Goal: Task Accomplishment & Management: Manage account settings

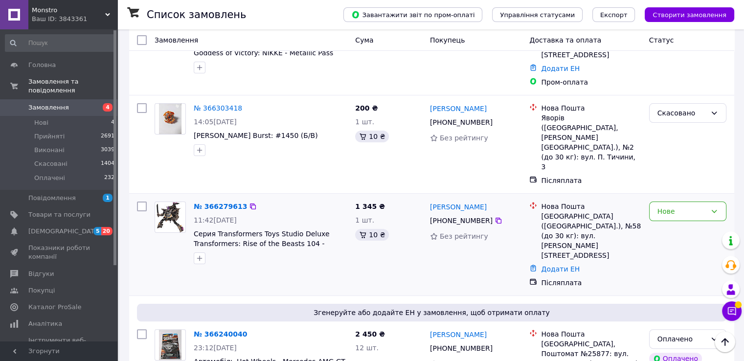
scroll to position [147, 0]
click at [672, 205] on div "Нове" at bounding box center [681, 210] width 49 height 11
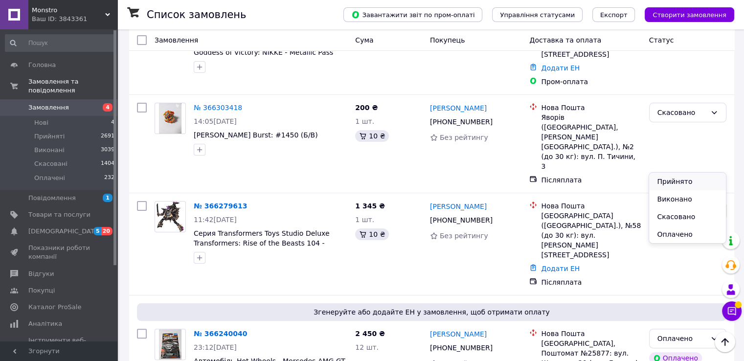
click at [673, 183] on li "Прийнято" at bounding box center [687, 182] width 76 height 18
click at [210, 202] on link "№ 366279613" at bounding box center [220, 206] width 53 height 8
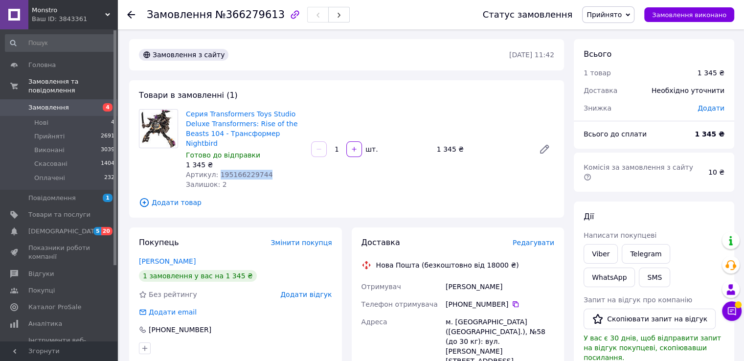
drag, startPoint x: 215, startPoint y: 165, endPoint x: 263, endPoint y: 169, distance: 48.1
click at [263, 169] on div "Серия Transformers Toys Studio Deluxe Transformers: Rise of the Beasts 104 - Тр…" at bounding box center [244, 149] width 125 height 84
copy span "195166229744"
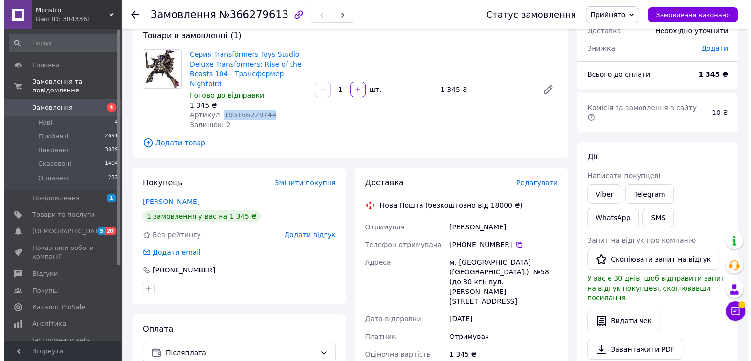
scroll to position [147, 0]
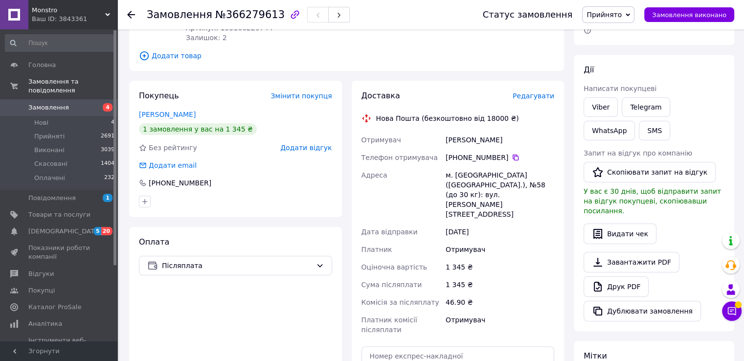
click at [544, 92] on span "Редагувати" at bounding box center [534, 96] width 42 height 8
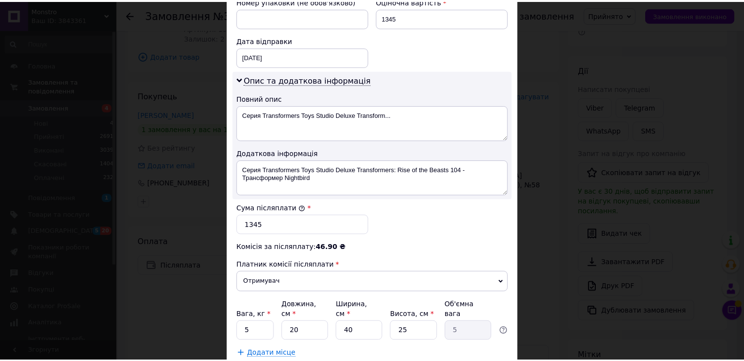
scroll to position [501, 0]
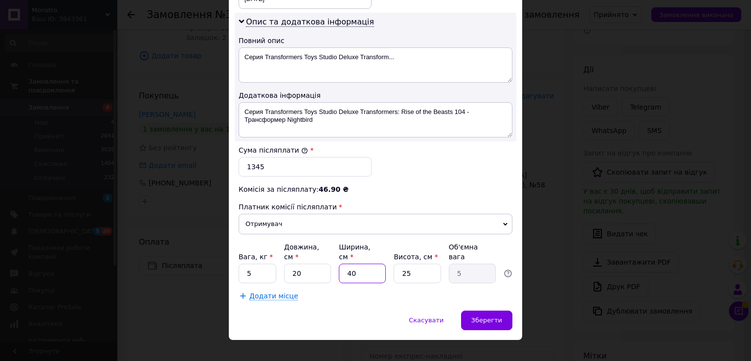
click at [372, 264] on input "40" at bounding box center [362, 274] width 47 height 20
type input "4"
type input "0.5"
type input "1"
type input "0.13"
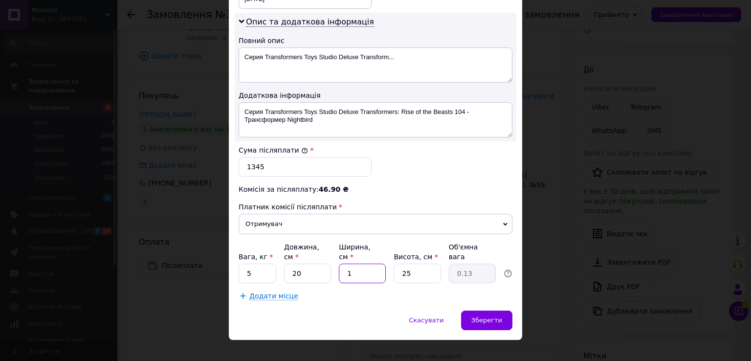
type input "10"
type input "1.25"
type input "10"
click at [262, 267] on input "5" at bounding box center [258, 274] width 38 height 20
type input "1"
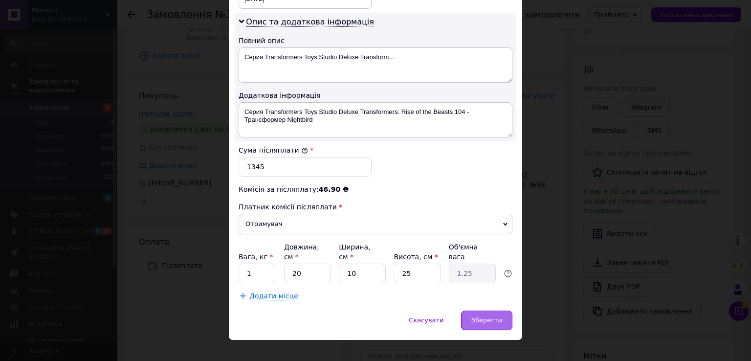
click at [491, 313] on div "Зберегти" at bounding box center [486, 321] width 51 height 20
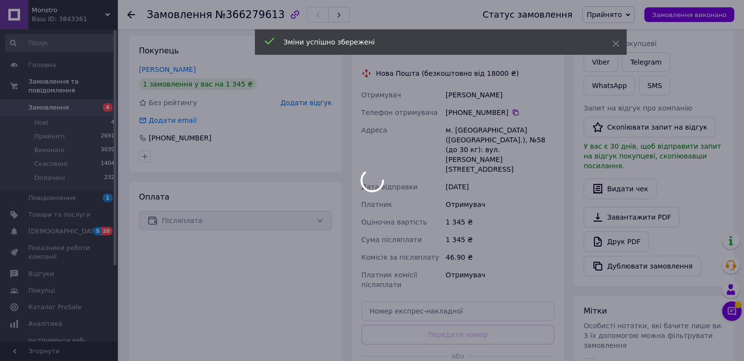
scroll to position [245, 0]
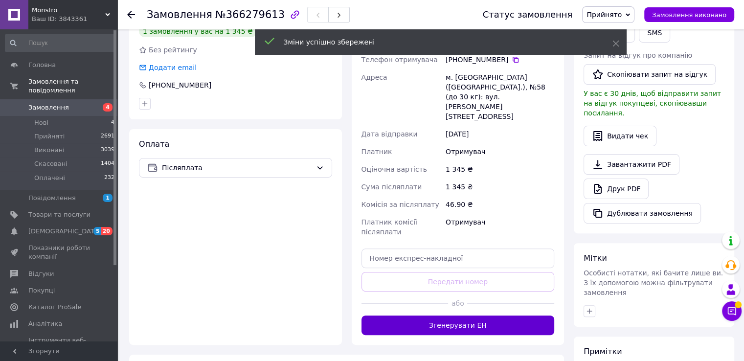
click at [455, 316] on button "Згенерувати ЕН" at bounding box center [458, 326] width 193 height 20
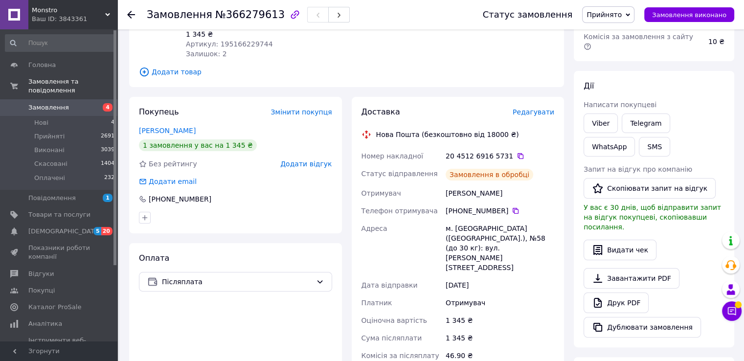
scroll to position [98, 0]
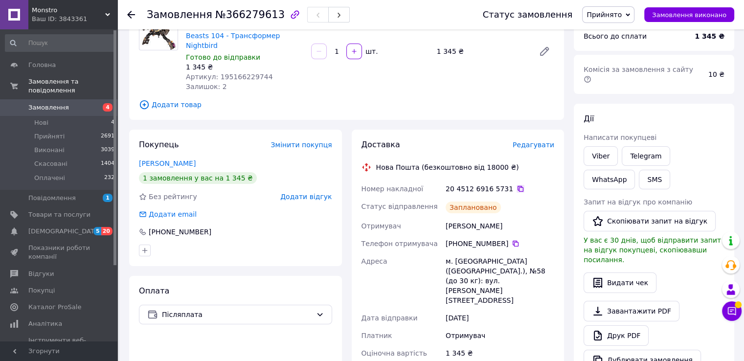
click at [517, 185] on icon at bounding box center [521, 189] width 8 height 8
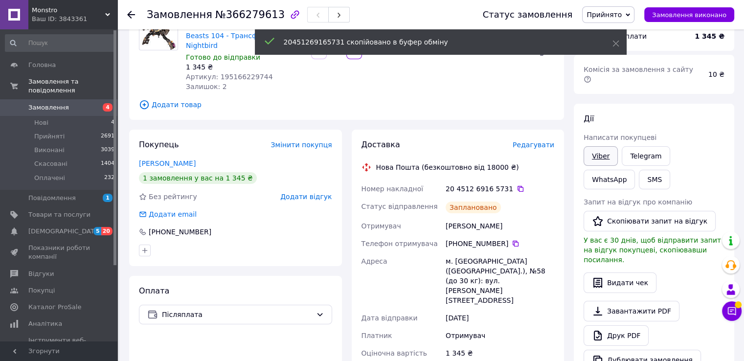
click at [600, 146] on link "Viber" at bounding box center [601, 156] width 34 height 20
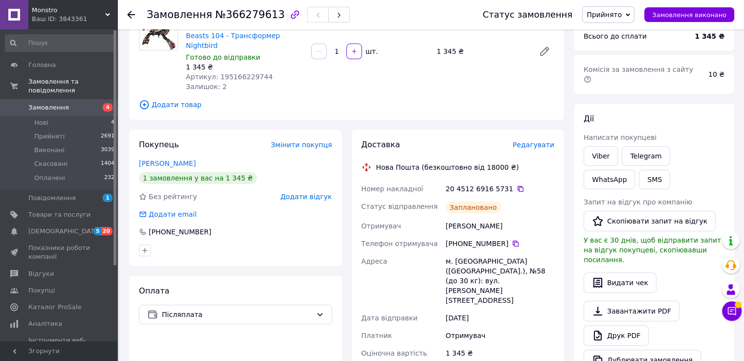
click at [133, 13] on icon at bounding box center [131, 15] width 8 height 8
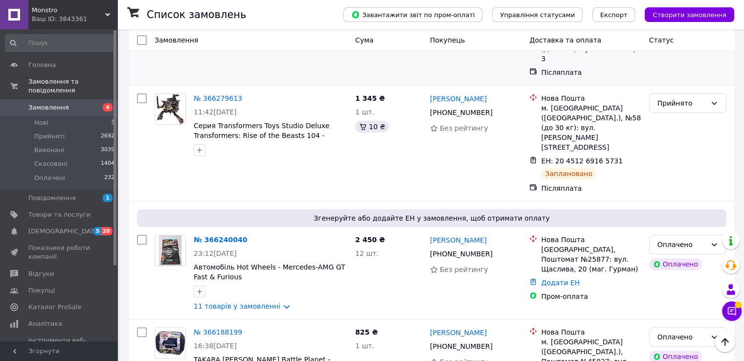
scroll to position [294, 0]
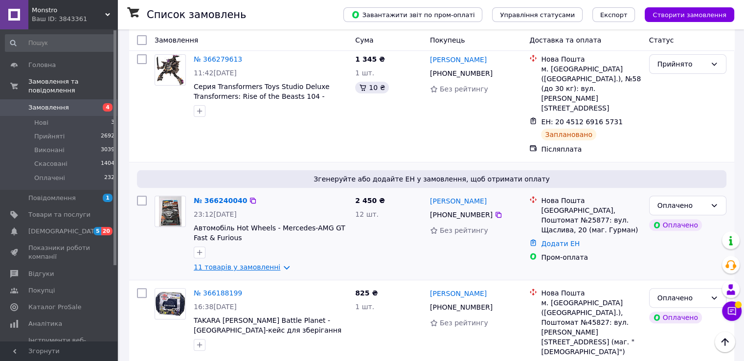
click at [273, 263] on link "11 товарів у замовленні" at bounding box center [237, 267] width 87 height 8
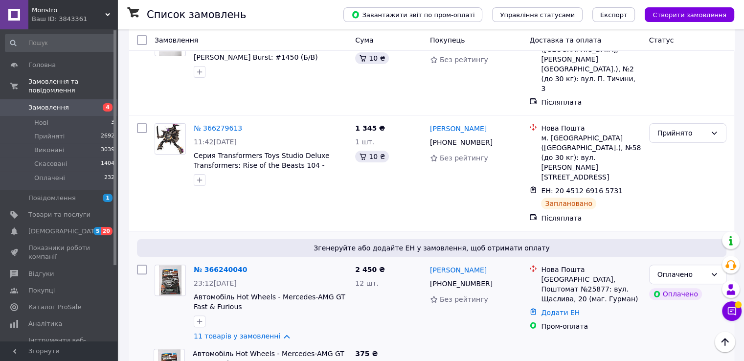
scroll to position [196, 0]
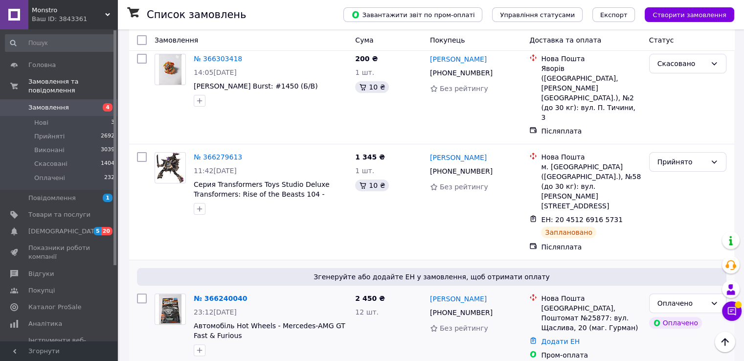
click at [62, 103] on span "Замовлення" at bounding box center [48, 107] width 41 height 9
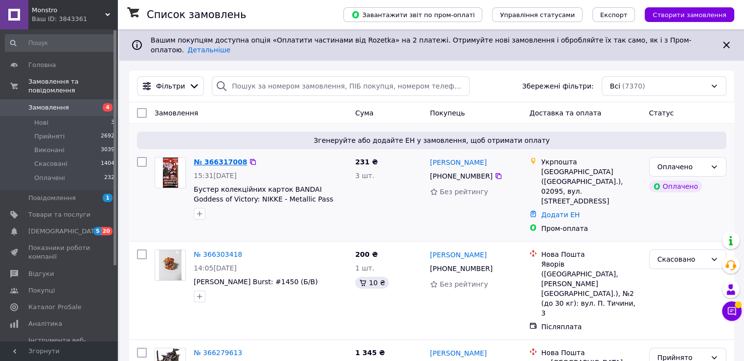
click at [217, 158] on link "№ 366317008" at bounding box center [220, 162] width 53 height 8
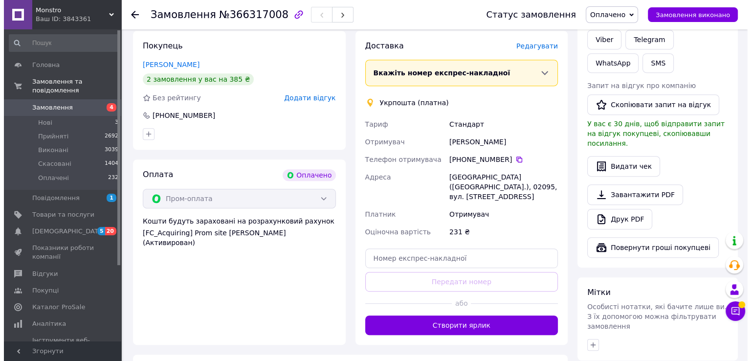
scroll to position [391, 0]
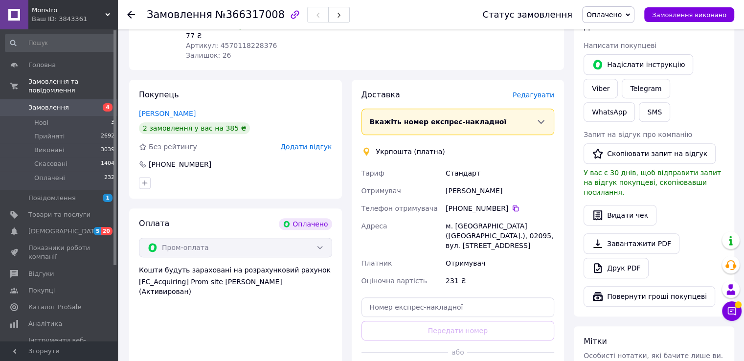
click at [536, 91] on span "Редагувати" at bounding box center [534, 95] width 42 height 8
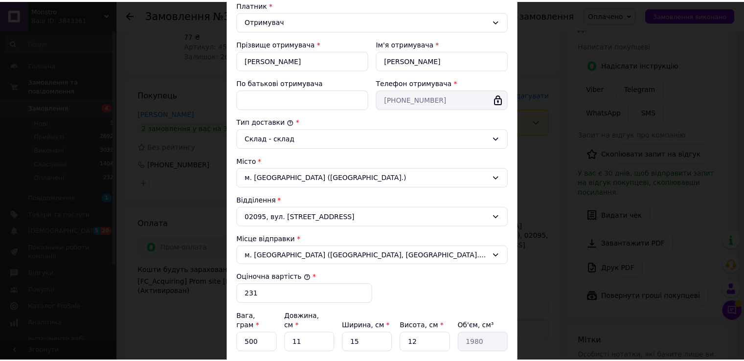
scroll to position [249, 0]
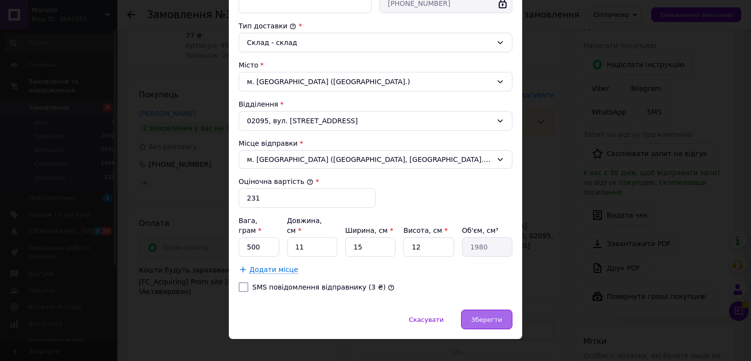
click at [481, 316] on span "Зберегти" at bounding box center [487, 319] width 31 height 7
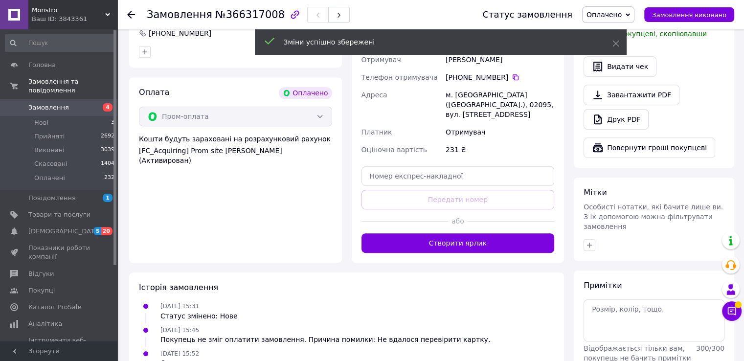
scroll to position [538, 0]
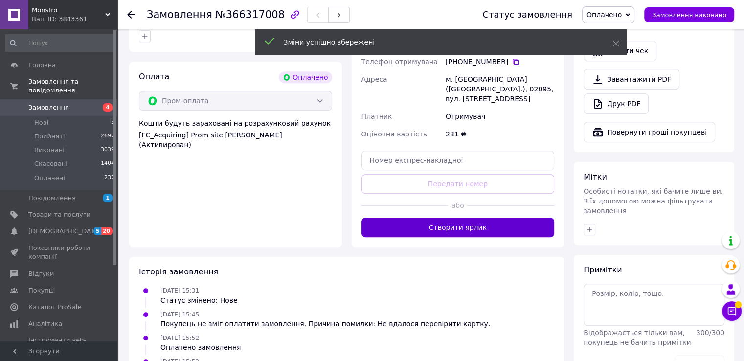
click at [448, 218] on button "Створити ярлик" at bounding box center [458, 228] width 193 height 20
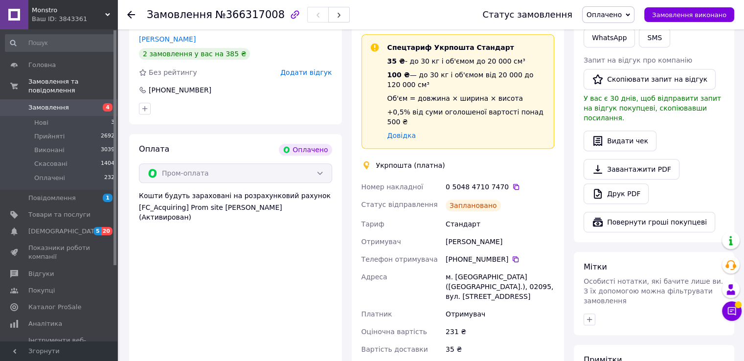
scroll to position [440, 0]
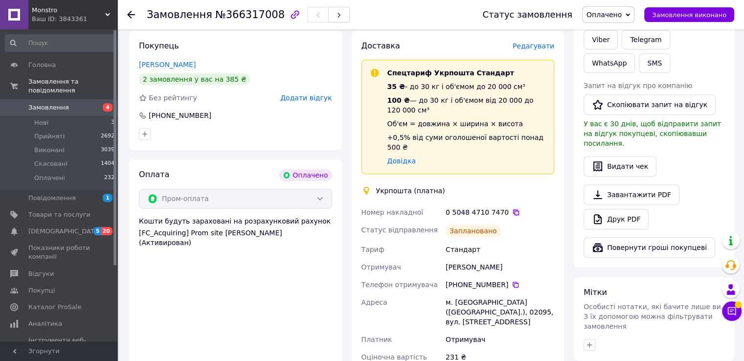
click at [512, 208] on icon at bounding box center [516, 212] width 8 height 8
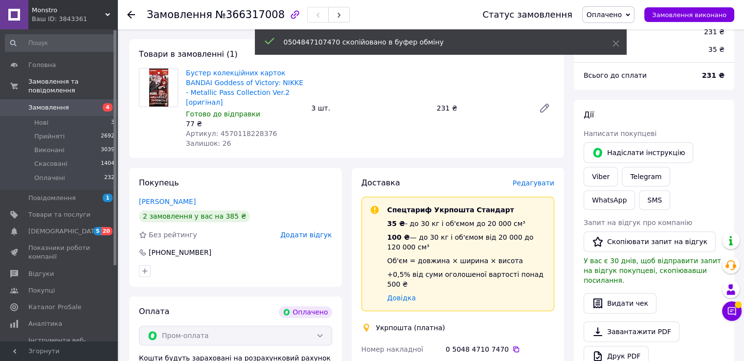
scroll to position [294, 0]
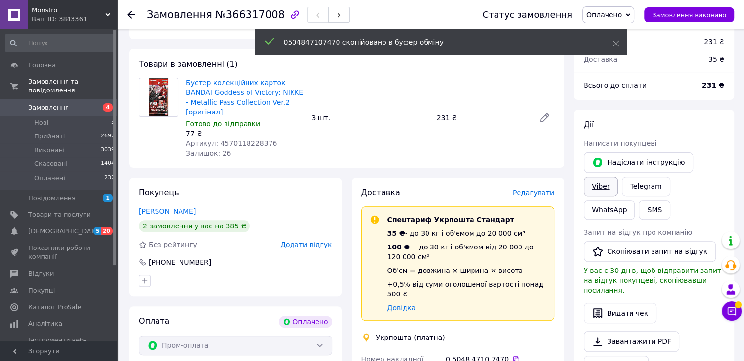
click at [618, 177] on link "Viber" at bounding box center [601, 187] width 34 height 20
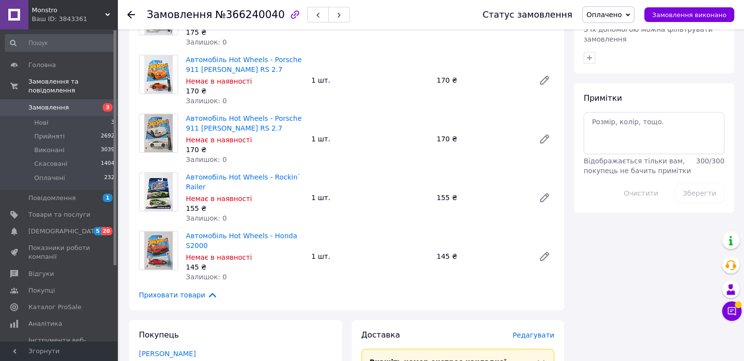
scroll to position [734, 0]
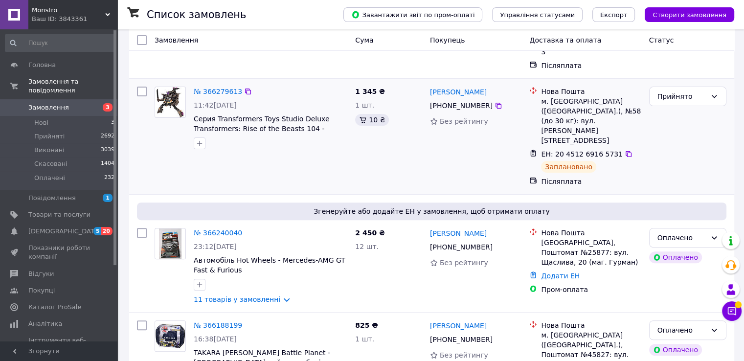
scroll to position [294, 0]
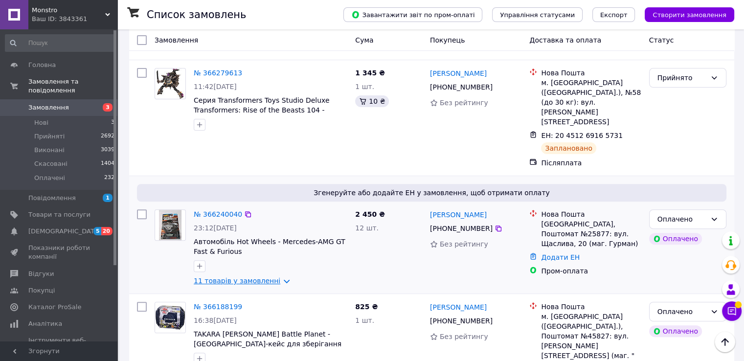
click at [278, 277] on link "11 товарів у замовленні" at bounding box center [237, 281] width 87 height 8
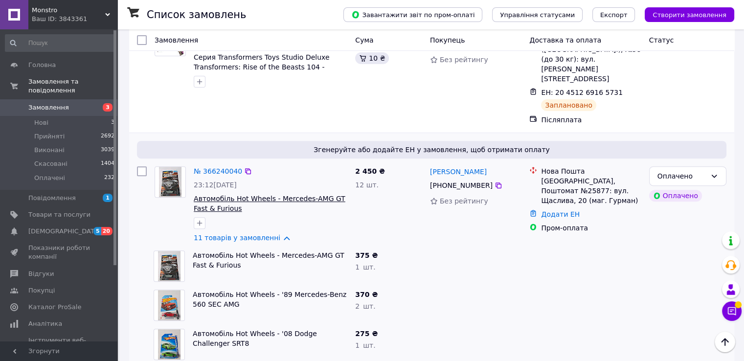
scroll to position [342, 0]
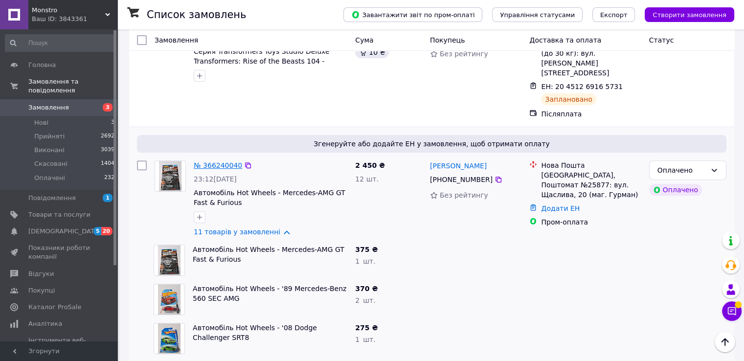
click at [211, 161] on link "№ 366240040" at bounding box center [218, 165] width 48 height 8
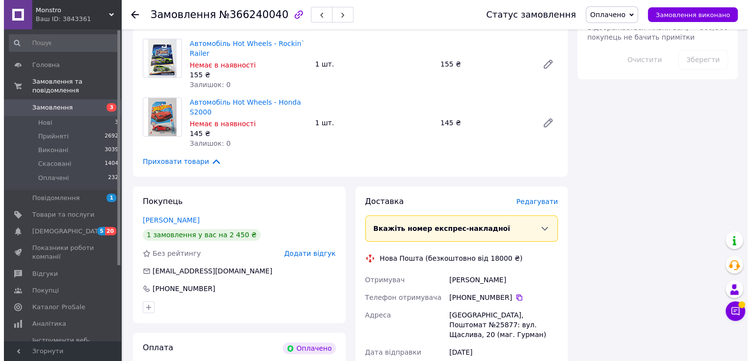
scroll to position [978, 0]
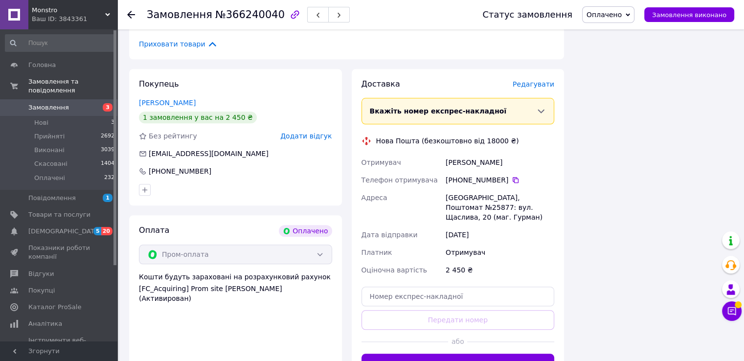
click at [529, 85] on span "Редагувати" at bounding box center [534, 84] width 42 height 8
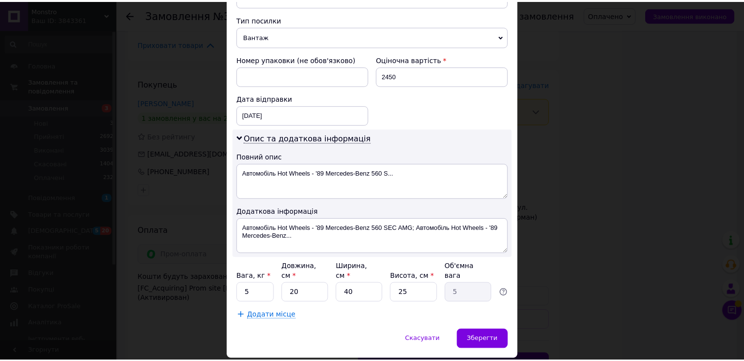
scroll to position [405, 0]
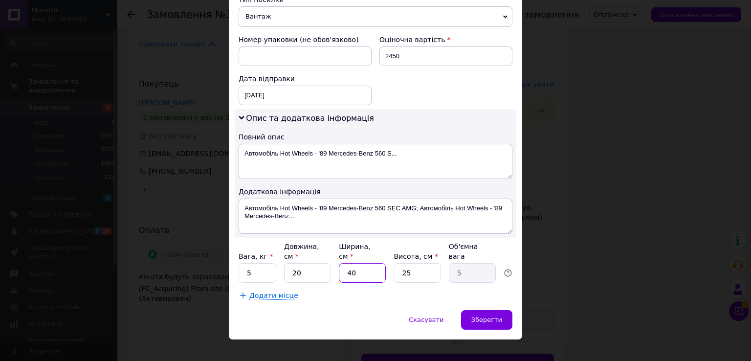
click at [360, 263] on input "40" at bounding box center [362, 273] width 47 height 20
type input "4"
type input "0.5"
type input "1"
type input "0.13"
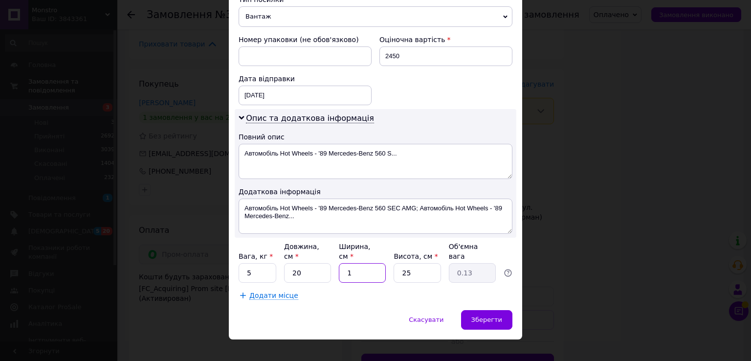
type input "10"
type input "1.25"
type input "10"
click at [472, 310] on div "Зберегти" at bounding box center [486, 320] width 51 height 20
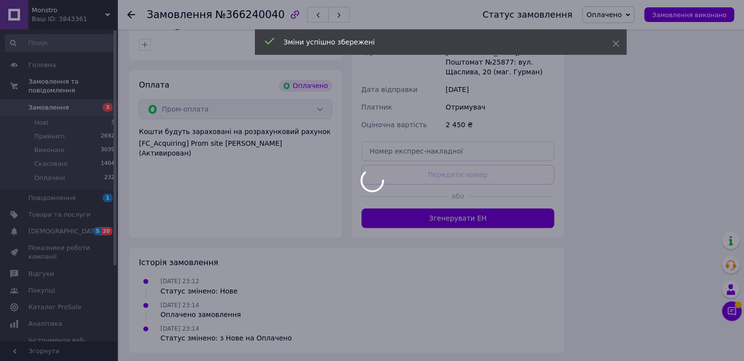
scroll to position [1125, 0]
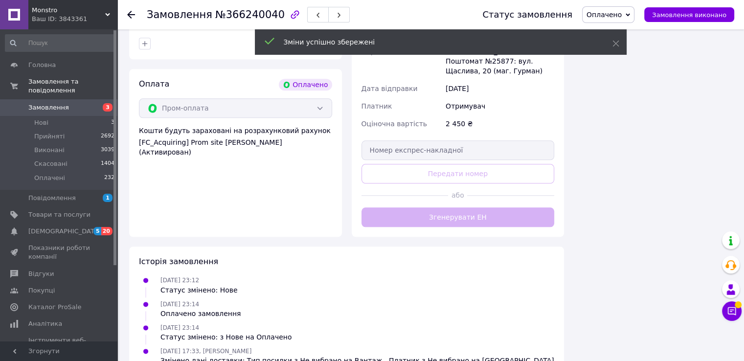
click at [463, 215] on div "Доставка [PERSON_NAME] Вкажіть номер експрес-накладної Обов'язково введіть номе…" at bounding box center [458, 79] width 193 height 295
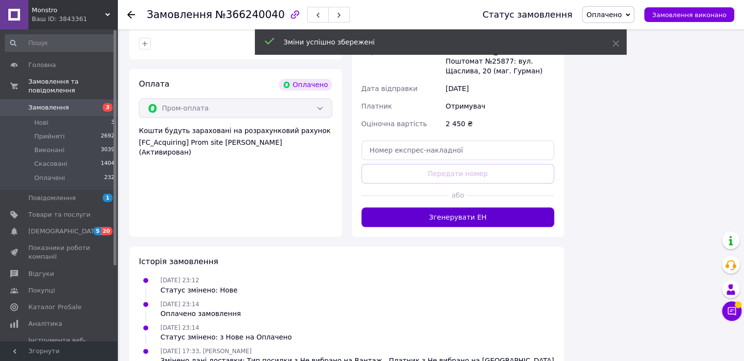
click at [458, 218] on button "Згенерувати ЕН" at bounding box center [458, 217] width 193 height 20
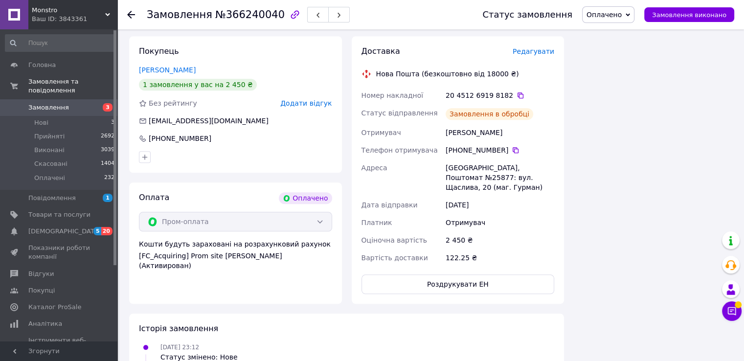
scroll to position [978, 0]
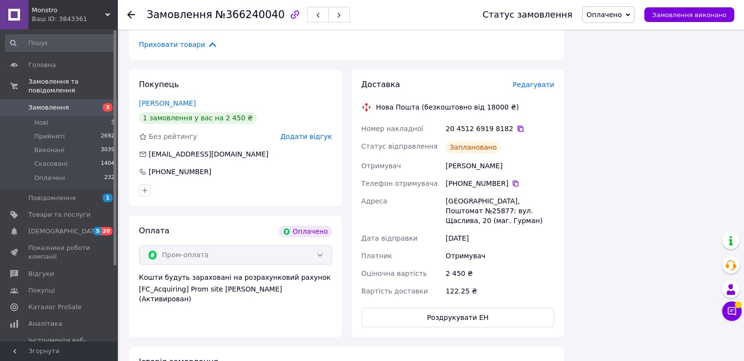
click at [517, 128] on icon at bounding box center [521, 129] width 8 height 8
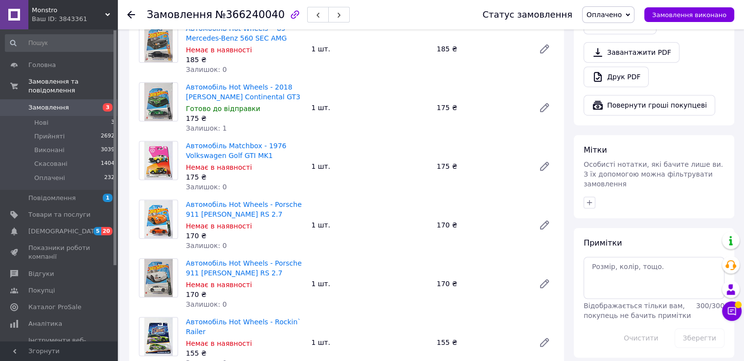
scroll to position [587, 0]
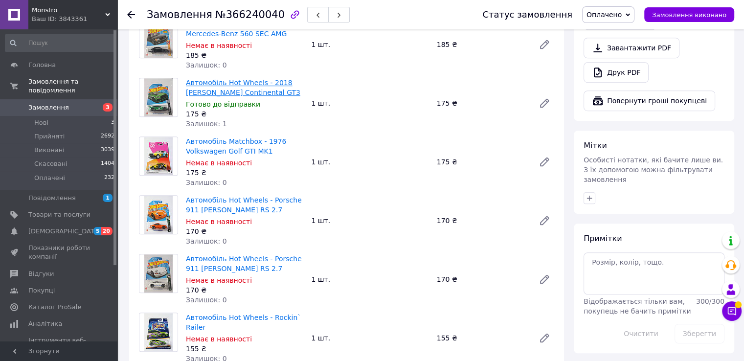
click at [229, 92] on link "Автомобіль Hot Wheels - 2018 [PERSON_NAME] Continental GT3" at bounding box center [243, 88] width 114 height 18
click at [53, 103] on span "Замовлення" at bounding box center [48, 107] width 41 height 9
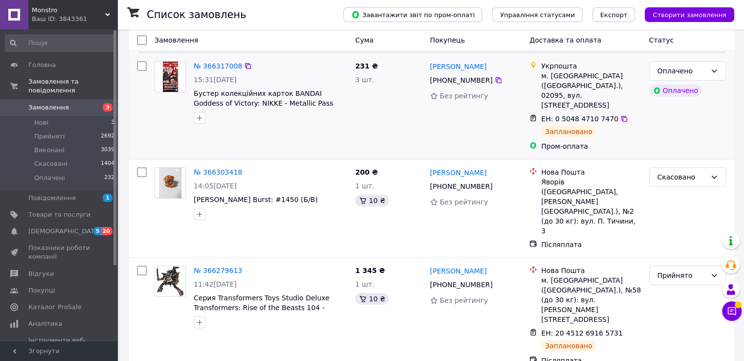
scroll to position [98, 0]
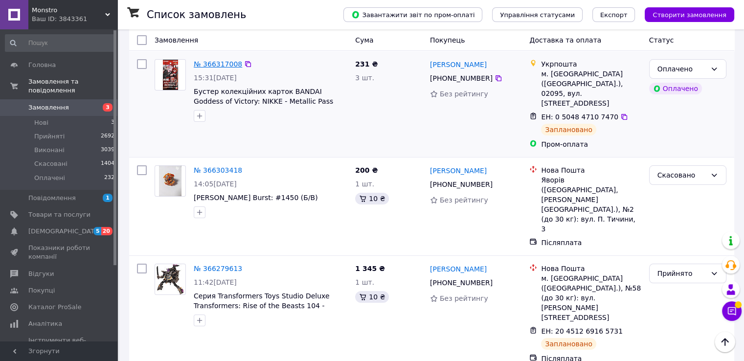
click at [229, 61] on link "№ 366317008" at bounding box center [218, 64] width 48 height 8
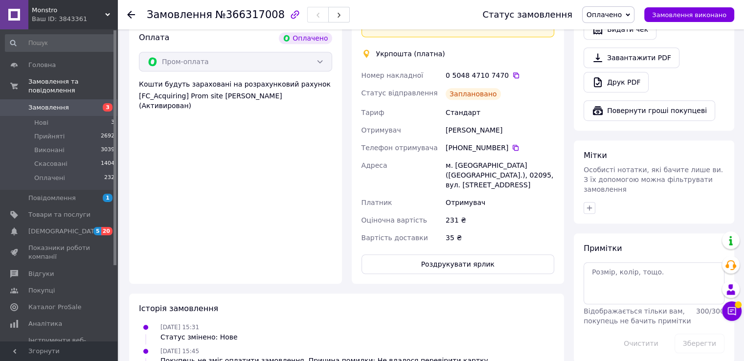
scroll to position [587, 0]
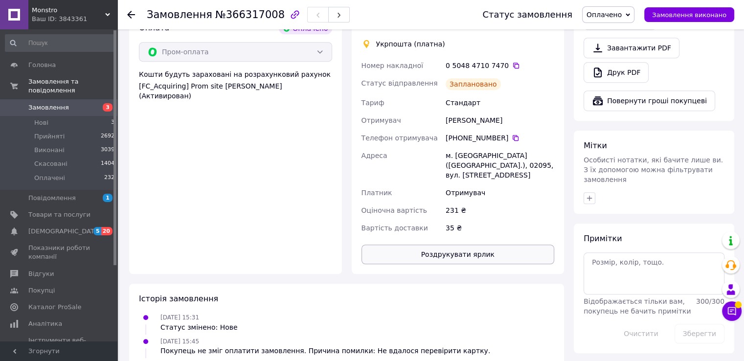
click at [473, 245] on button "Роздрукувати ярлик" at bounding box center [458, 255] width 193 height 20
